Goal: Task Accomplishment & Management: Complete application form

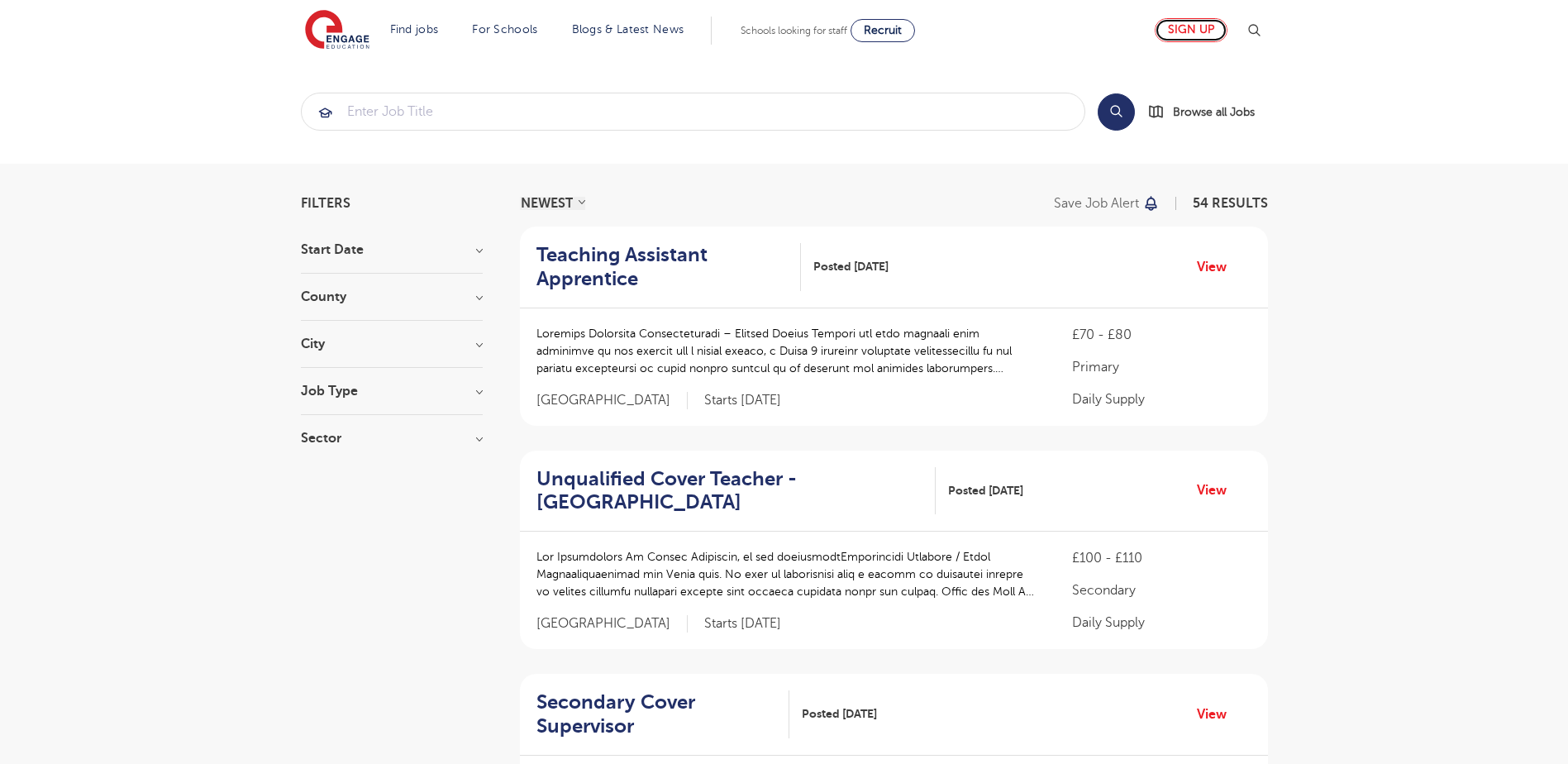
click at [1170, 34] on link "Sign up" at bounding box center [1191, 30] width 73 height 24
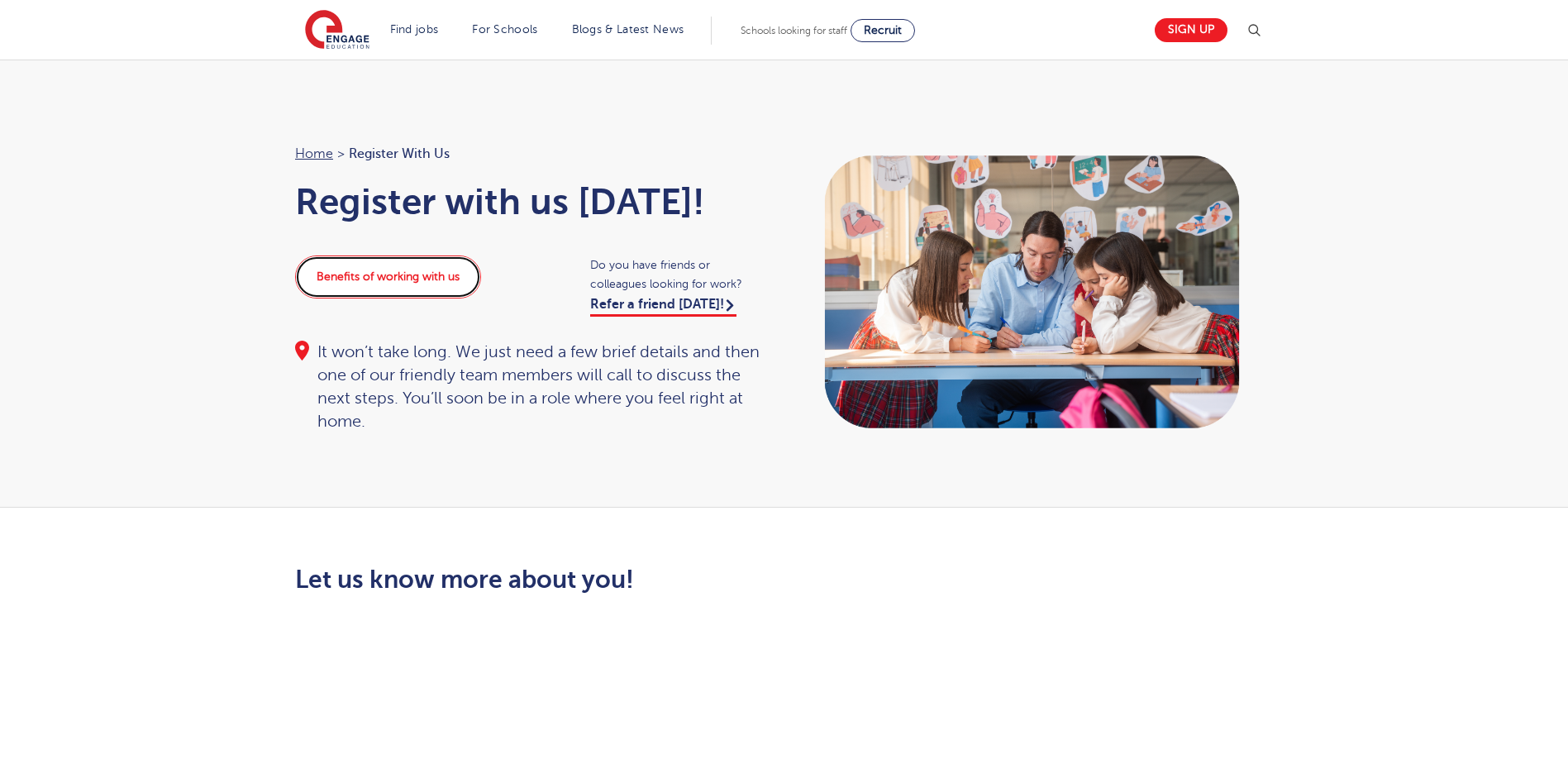
click at [432, 285] on link "Benefits of working with us" at bounding box center [387, 277] width 186 height 43
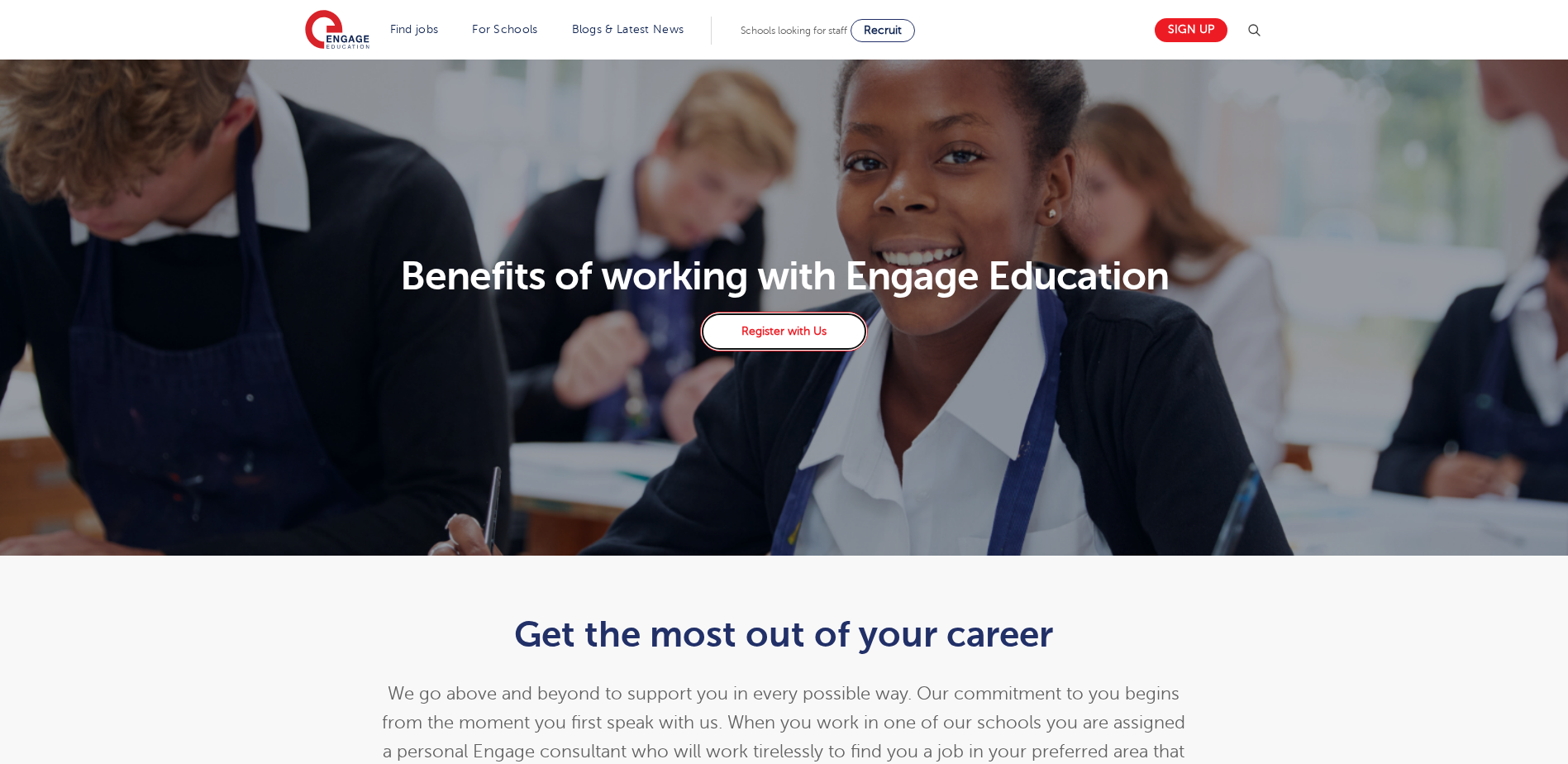
click at [820, 333] on link "Register with Us" at bounding box center [783, 331] width 167 height 39
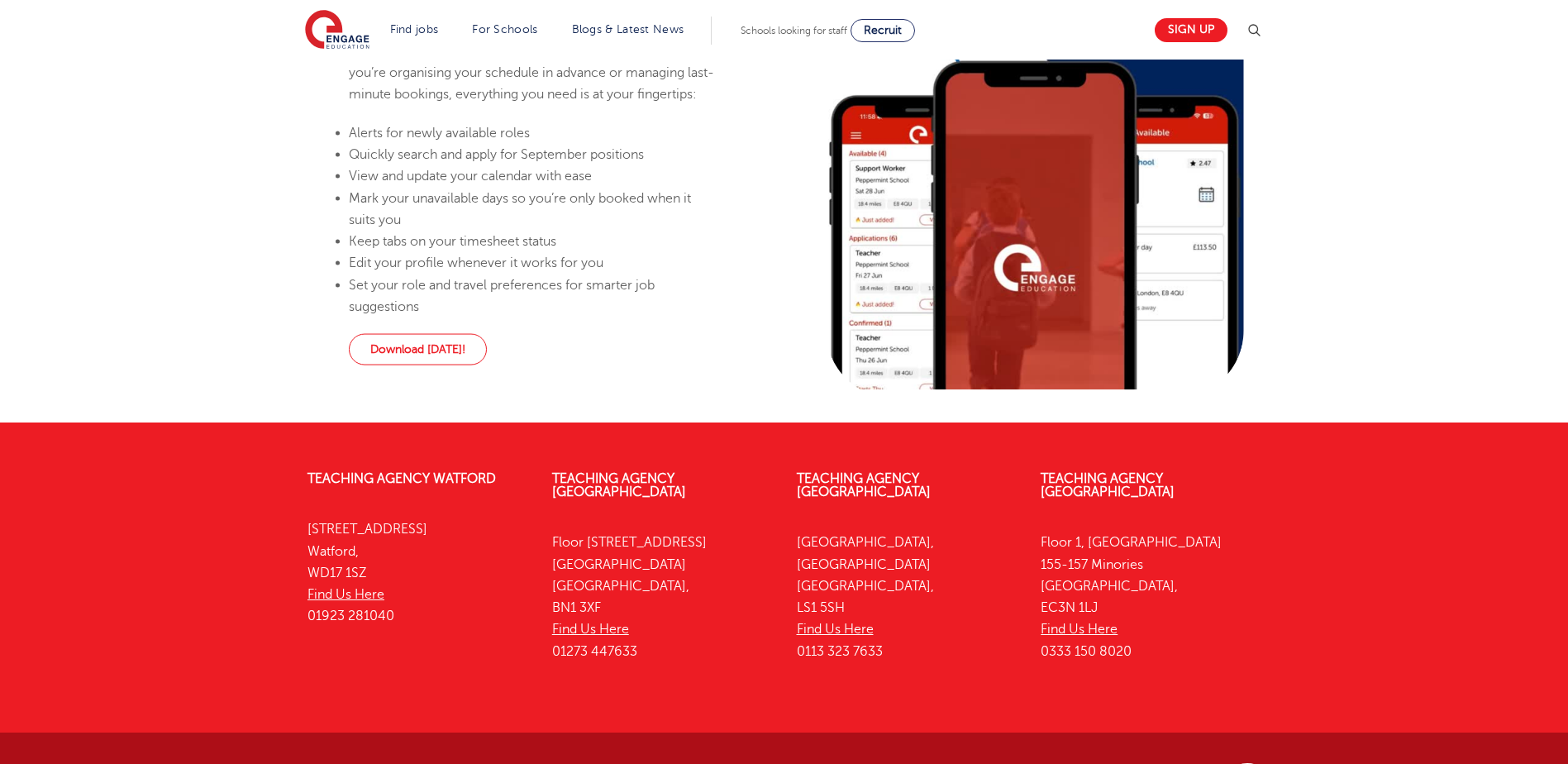
scroll to position [1106, 0]
